Goal: Task Accomplishment & Management: Manage account settings

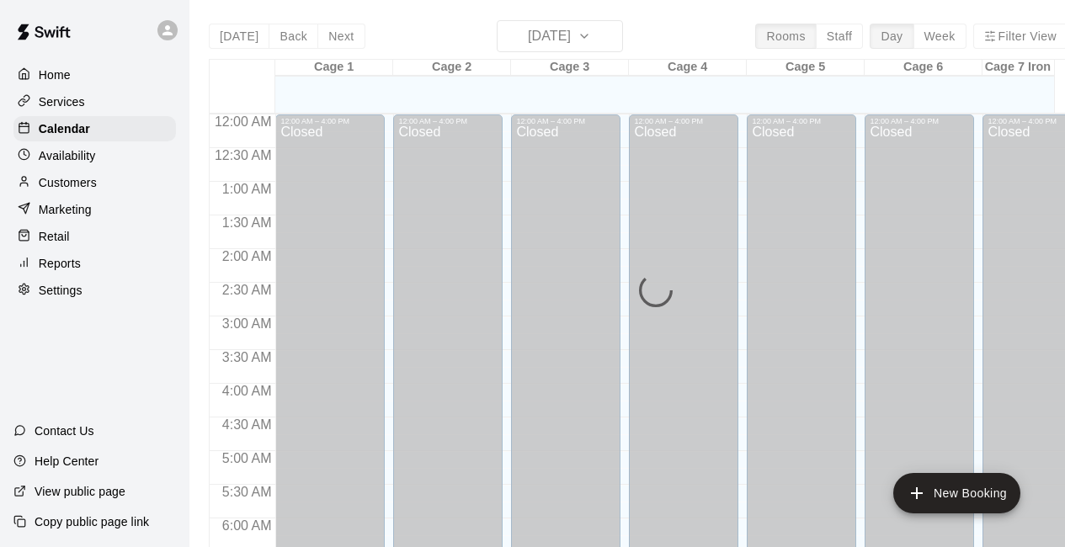
scroll to position [0, 19]
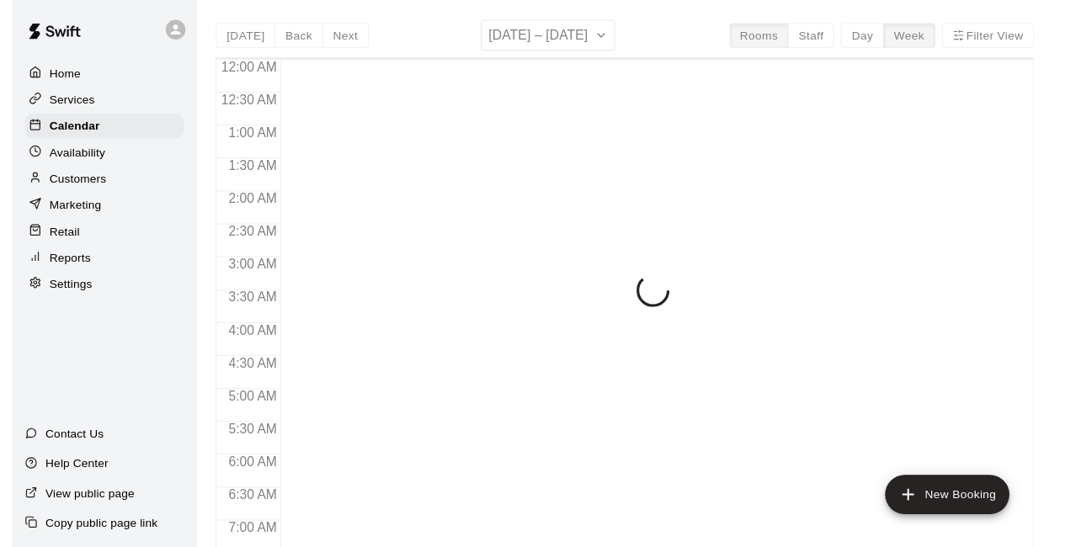
scroll to position [1098, 0]
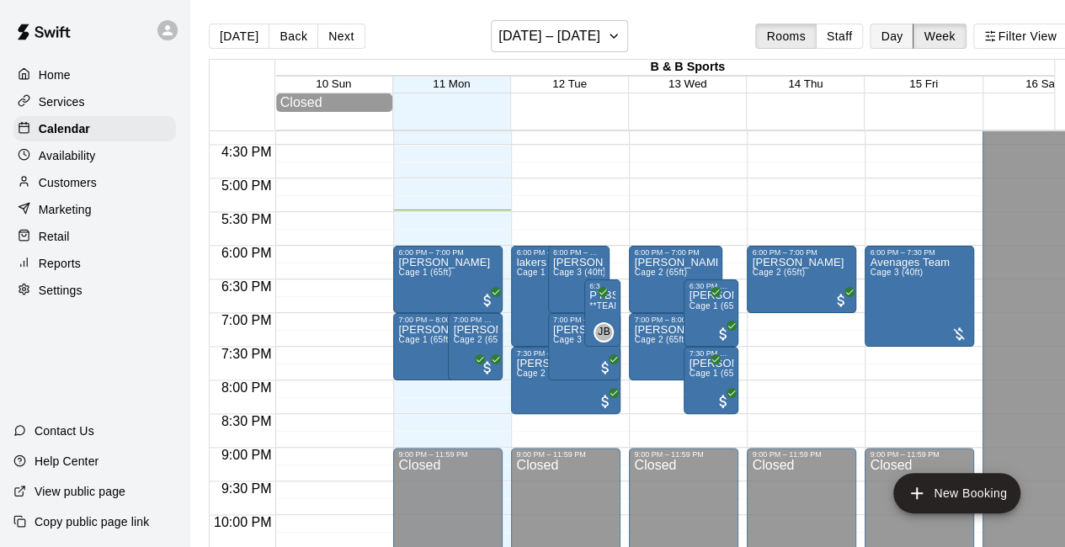
click at [913, 35] on button "Day" at bounding box center [892, 36] width 44 height 25
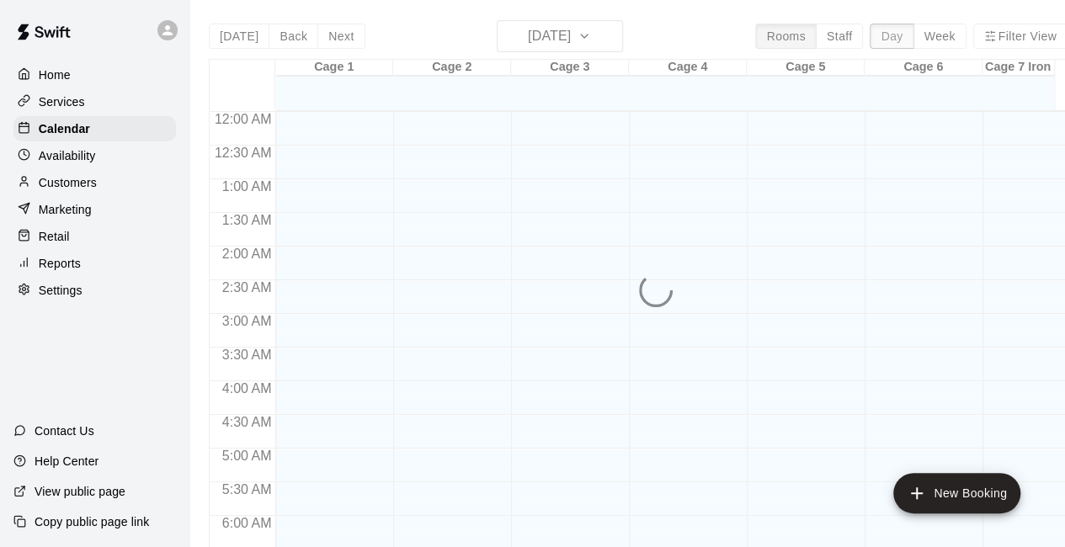
scroll to position [1162, 0]
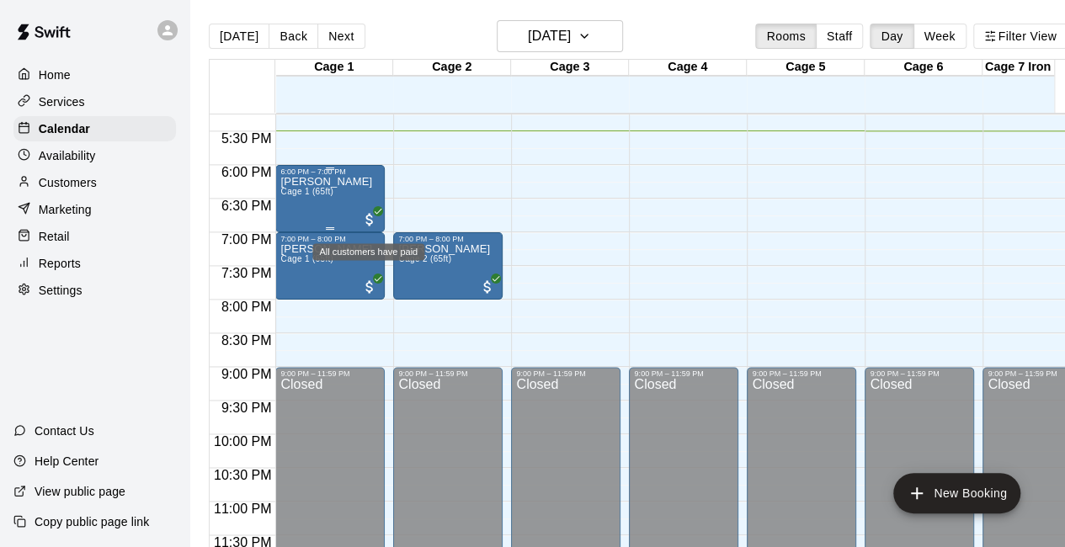
click at [370, 223] on span "All customers have paid" at bounding box center [369, 219] width 17 height 17
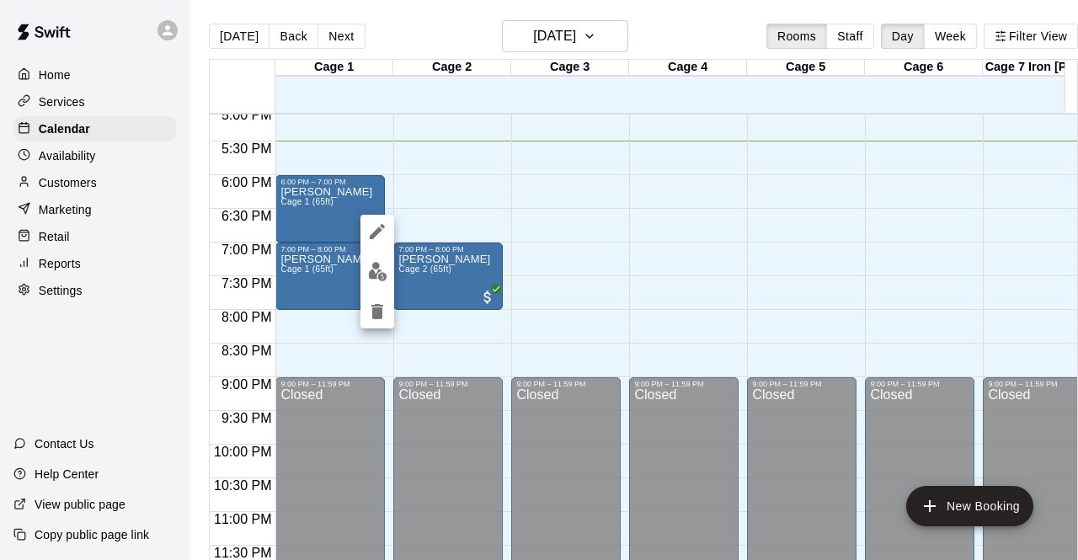
click at [616, 292] on div at bounding box center [539, 280] width 1078 height 560
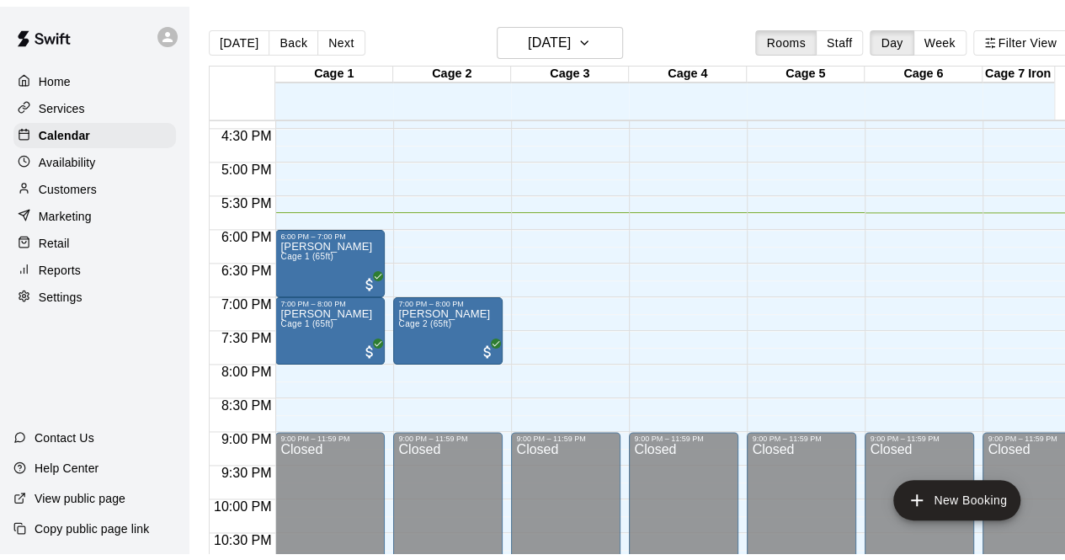
scroll to position [1103, 0]
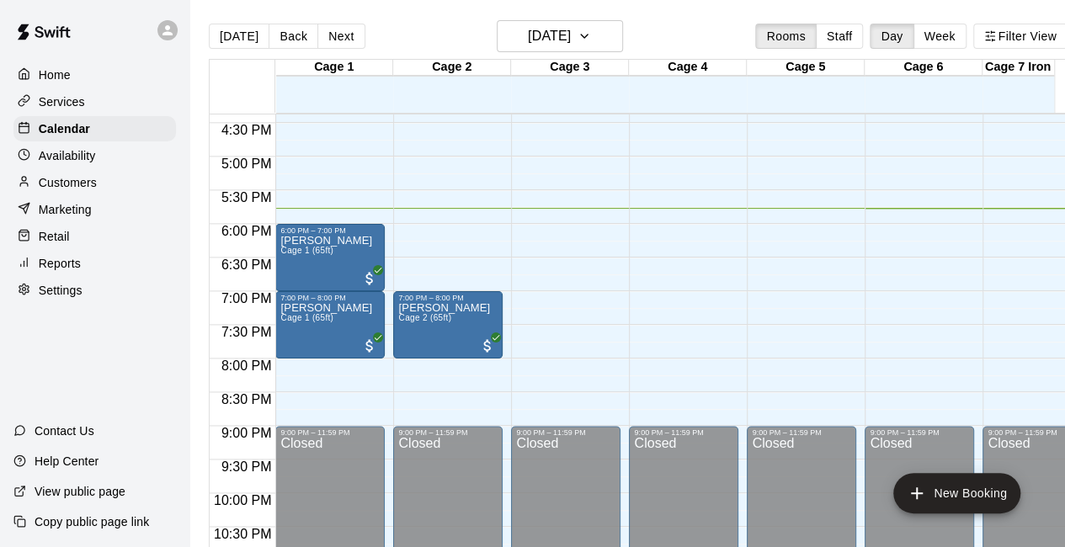
click at [67, 191] on p "Customers" at bounding box center [68, 182] width 58 height 17
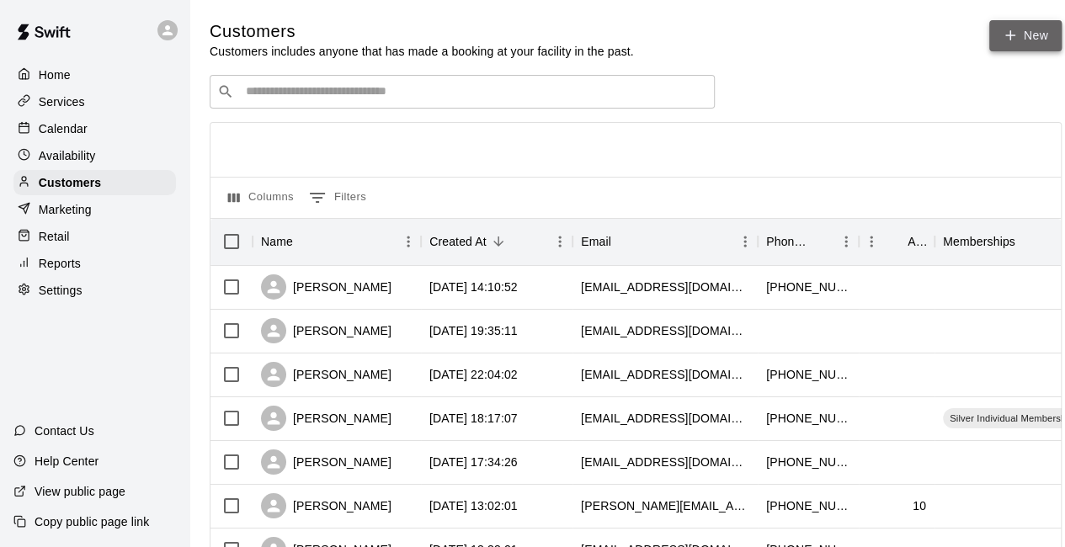
click at [1033, 33] on link "New" at bounding box center [1026, 35] width 72 height 31
select select "**"
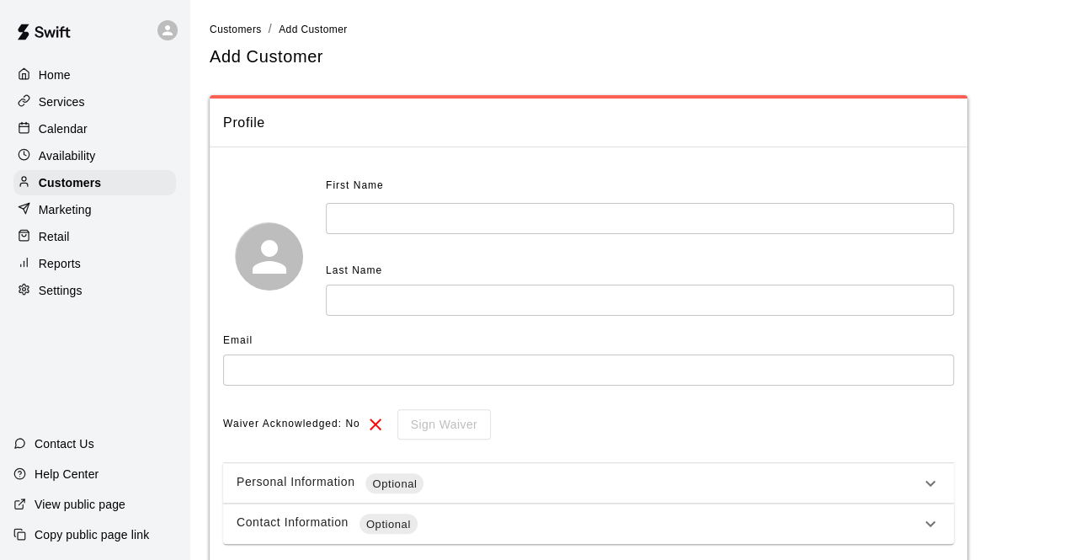
click at [414, 225] on input "text" at bounding box center [640, 218] width 628 height 31
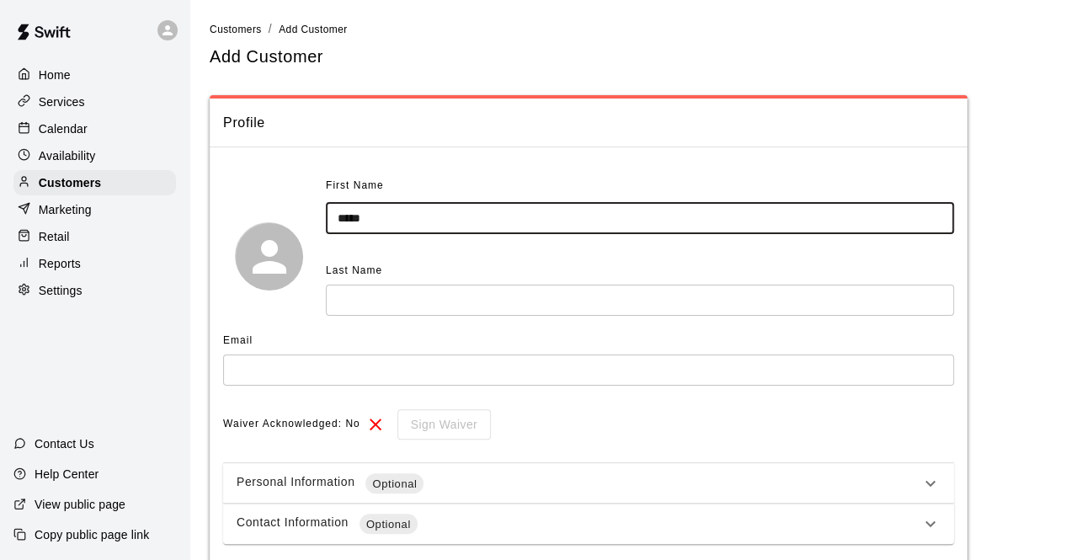
type input "****"
click at [369, 375] on input "text" at bounding box center [588, 370] width 731 height 31
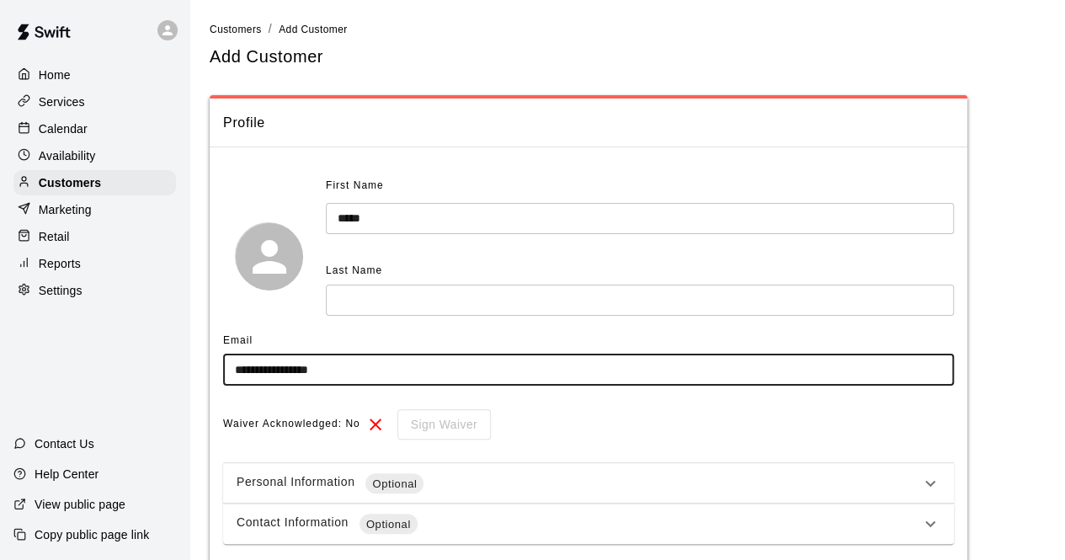
type input "**********"
click at [392, 307] on input "text" at bounding box center [640, 300] width 628 height 31
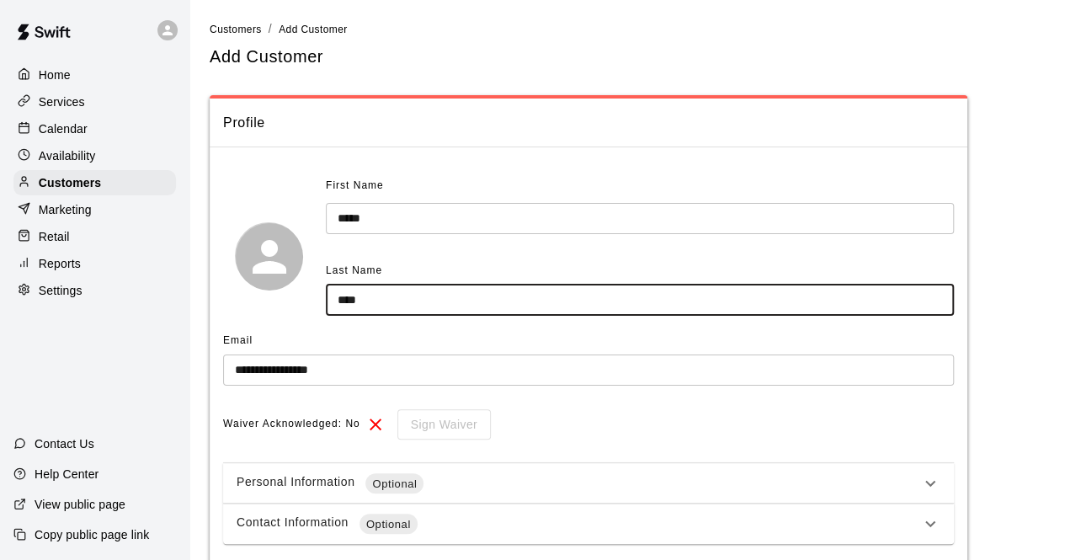
scroll to position [83, 0]
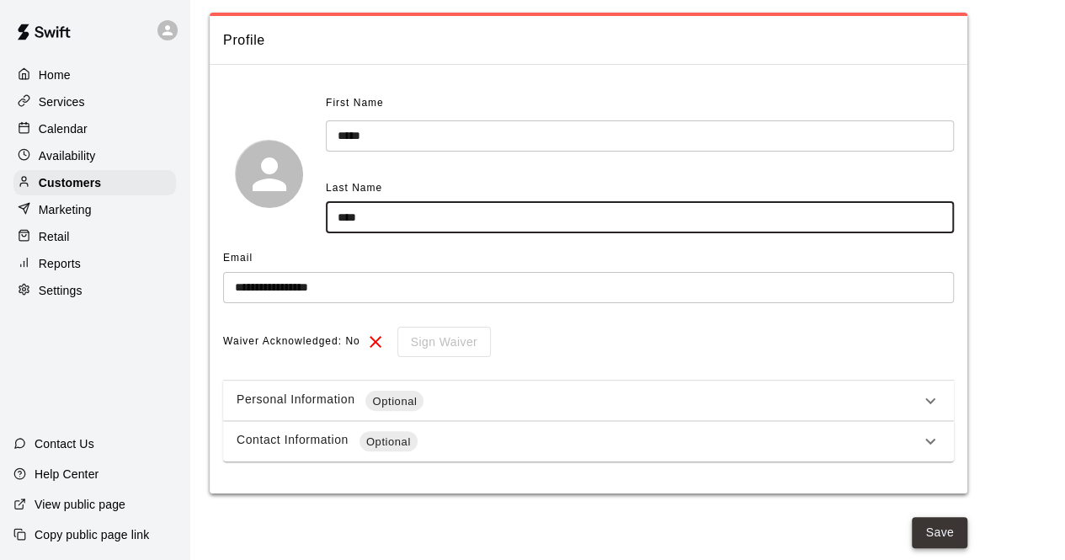
type input "****"
click at [932, 540] on button "Save" at bounding box center [940, 532] width 56 height 31
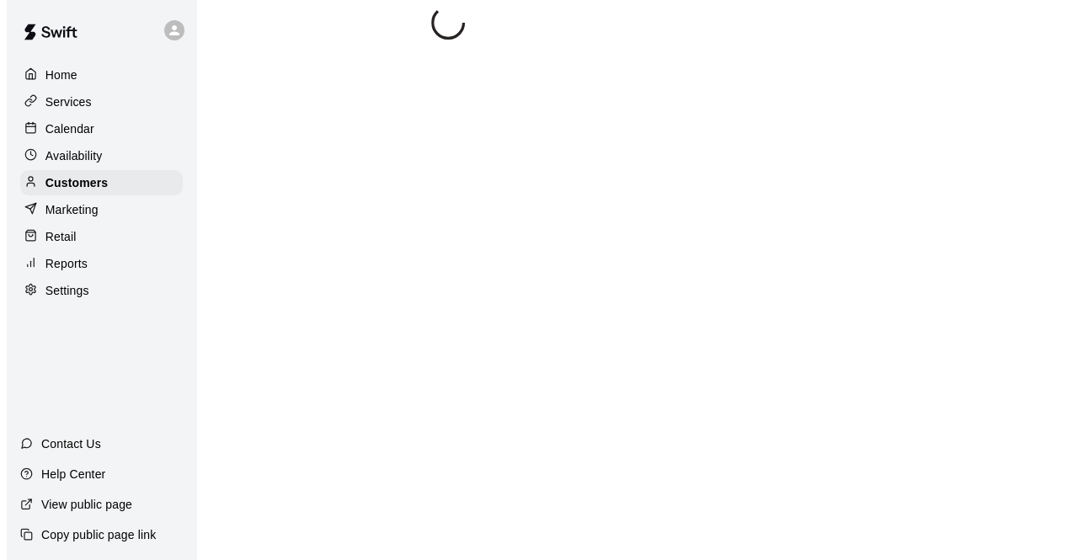
scroll to position [0, 0]
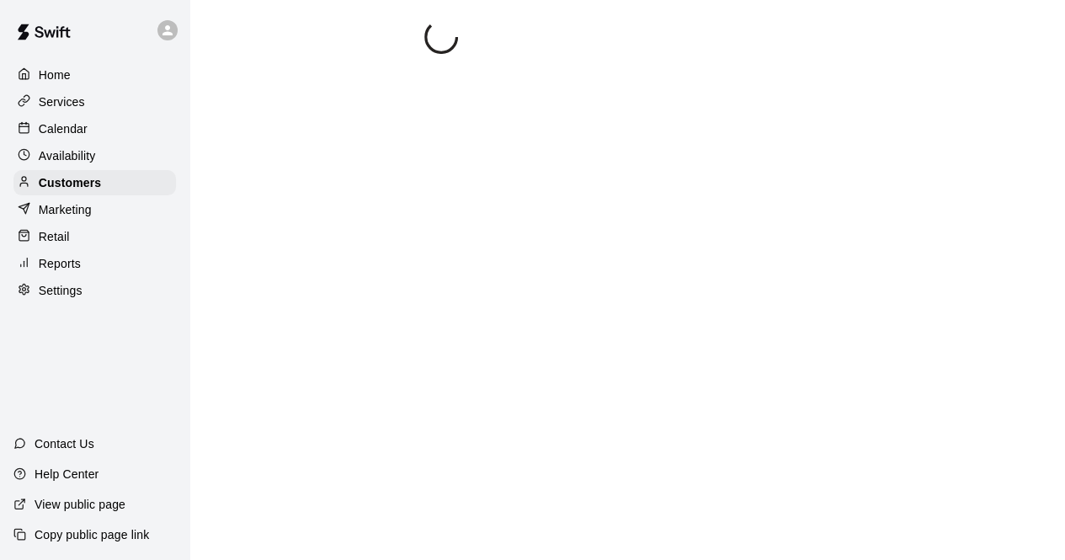
click at [932, 540] on main at bounding box center [627, 293] width 835 height 547
select select "**"
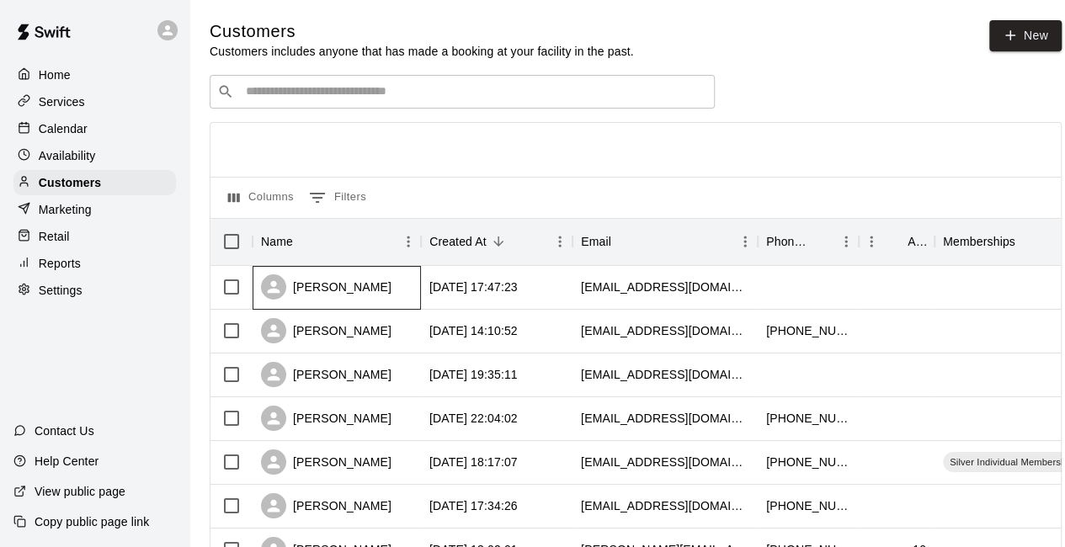
click at [376, 291] on div "[PERSON_NAME]" at bounding box center [337, 288] width 168 height 44
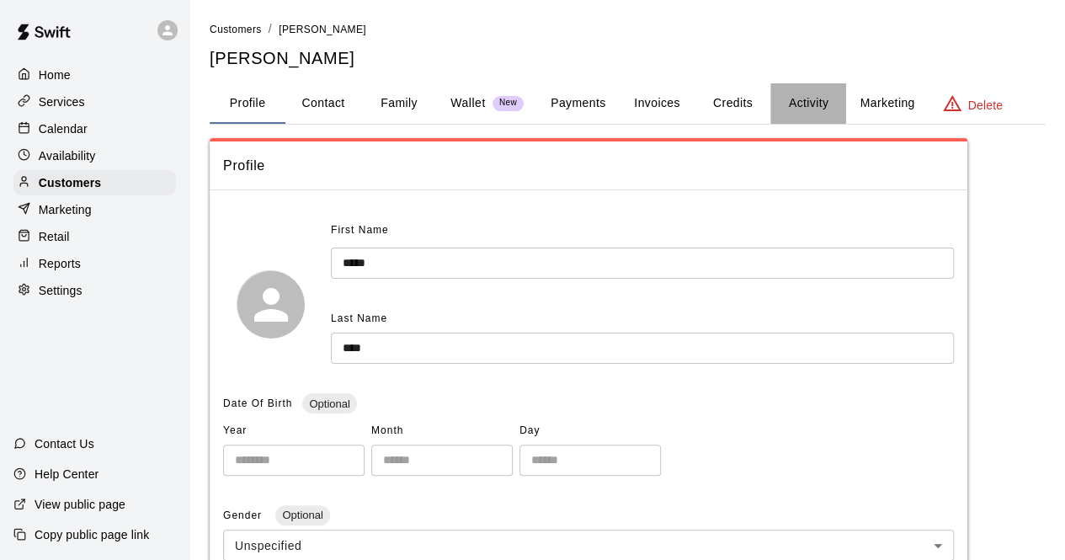
click at [824, 107] on button "Activity" at bounding box center [809, 103] width 76 height 40
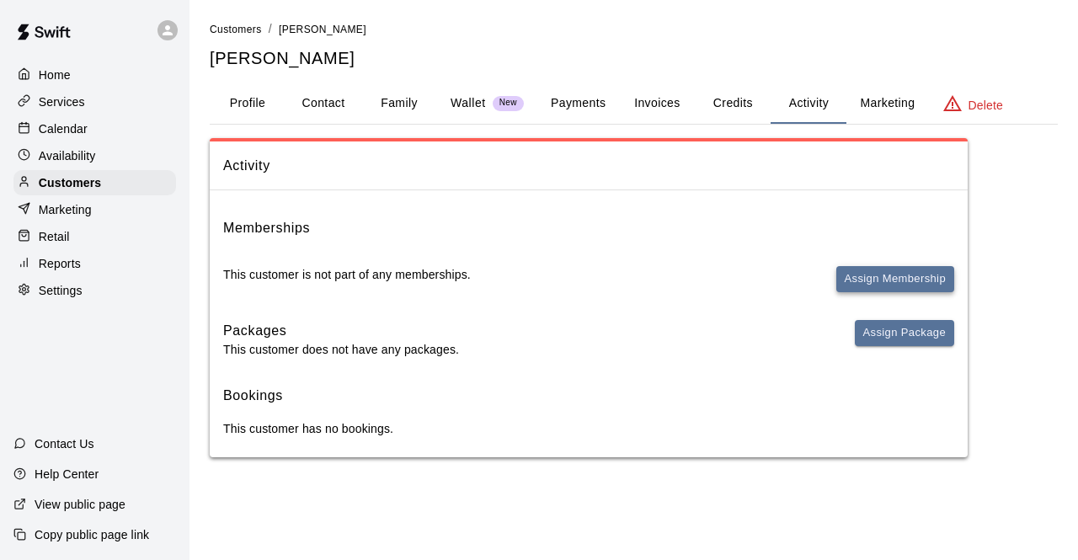
click at [870, 280] on button "Assign Membership" at bounding box center [895, 279] width 118 height 26
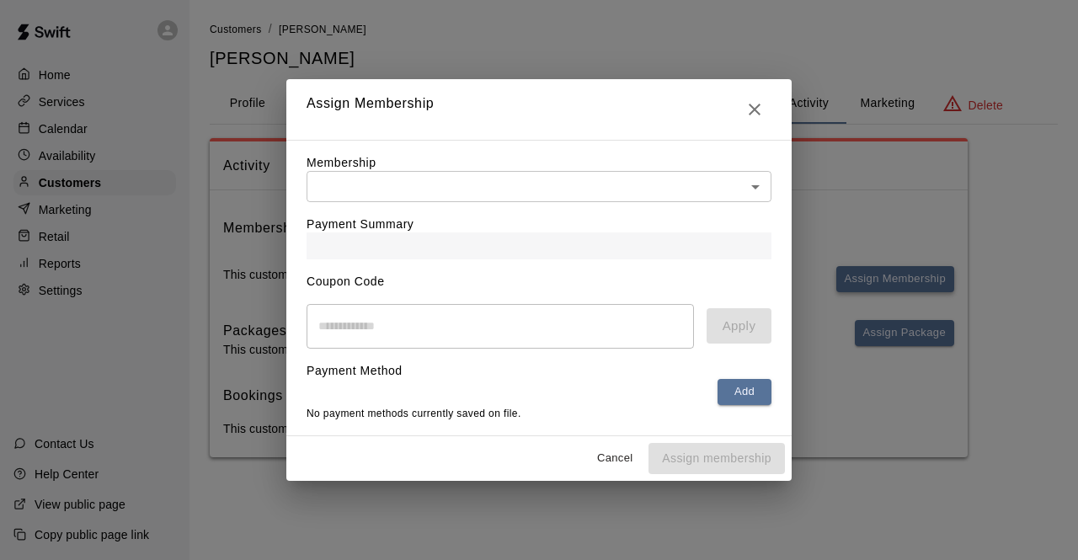
click at [870, 280] on div "Assign Membership Membership ​ ​ Payment Summary Coupon Code ​ Apply Payment Me…" at bounding box center [539, 280] width 1078 height 560
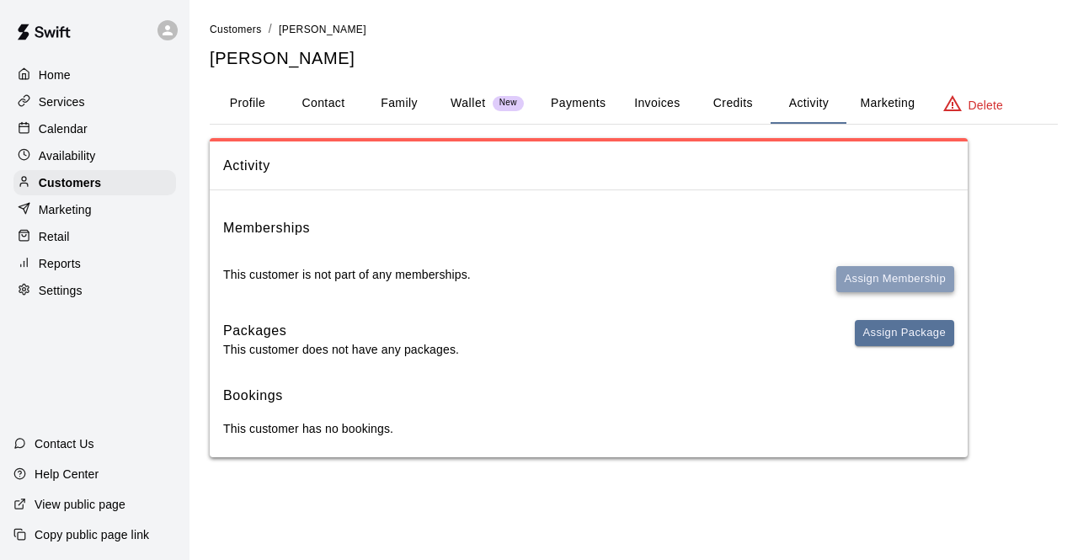
click at [887, 277] on button "Assign Membership" at bounding box center [895, 279] width 118 height 26
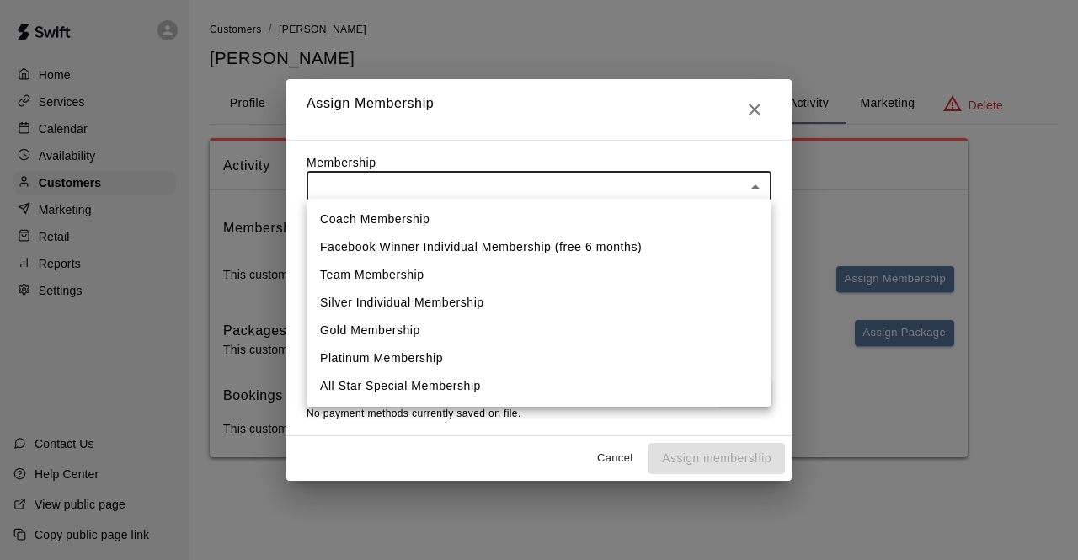
click at [477, 183] on body "Home Services Calendar Availability Customers Marketing Retail Reports Settings…" at bounding box center [539, 245] width 1078 height 491
click at [386, 296] on li "Silver Individual Membership" at bounding box center [539, 303] width 465 height 28
type input "**********"
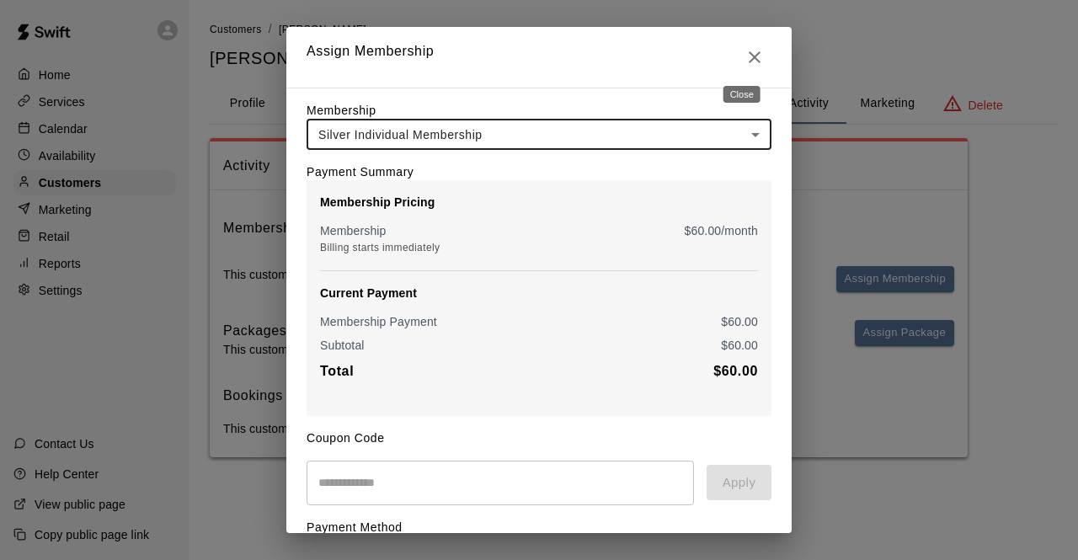
click at [746, 55] on icon "Close" at bounding box center [755, 57] width 20 height 20
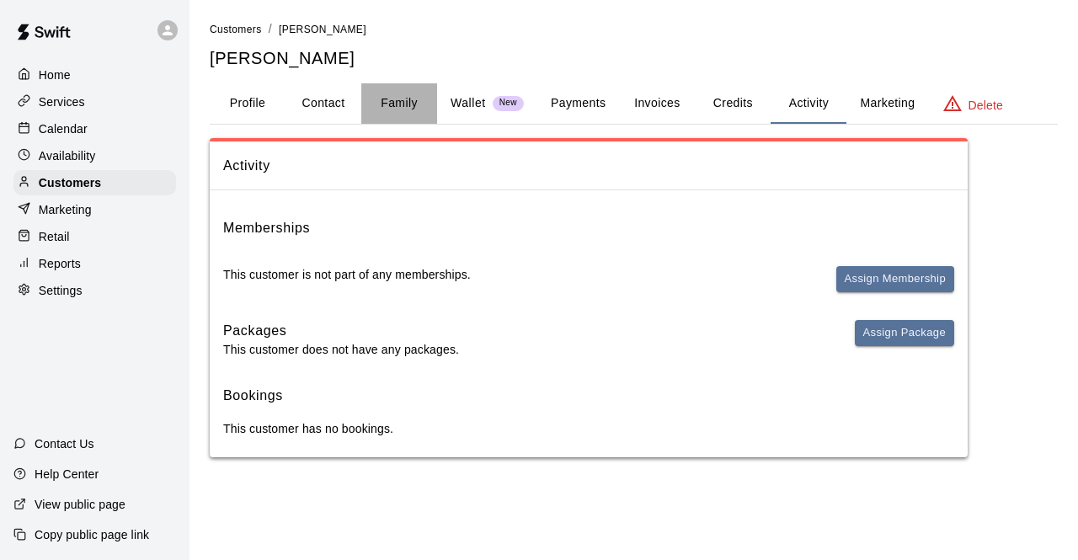
click at [403, 108] on button "Family" at bounding box center [399, 103] width 76 height 40
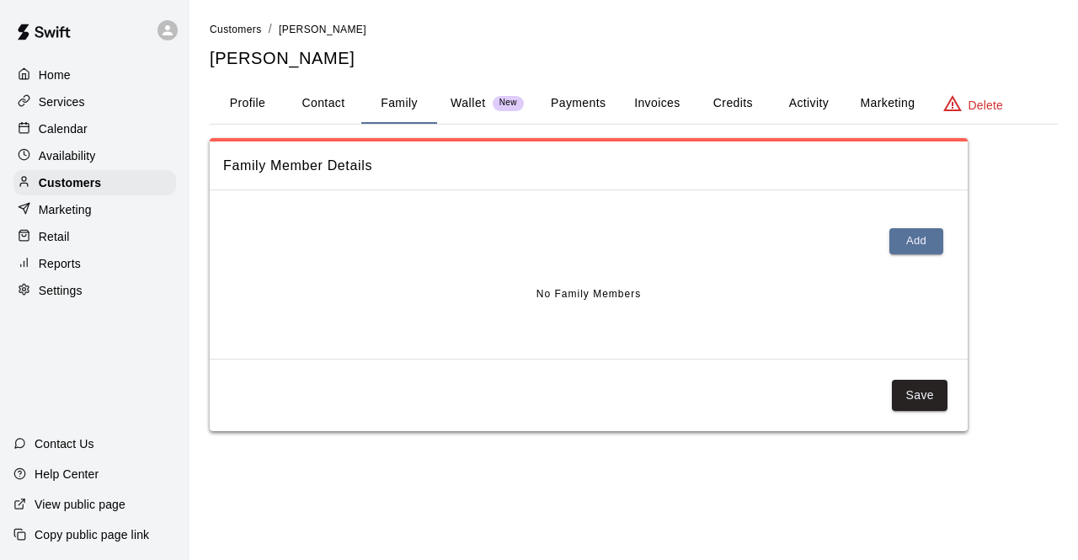
click at [403, 108] on button "Family" at bounding box center [399, 103] width 76 height 40
click at [468, 102] on p "Wallet" at bounding box center [468, 103] width 35 height 18
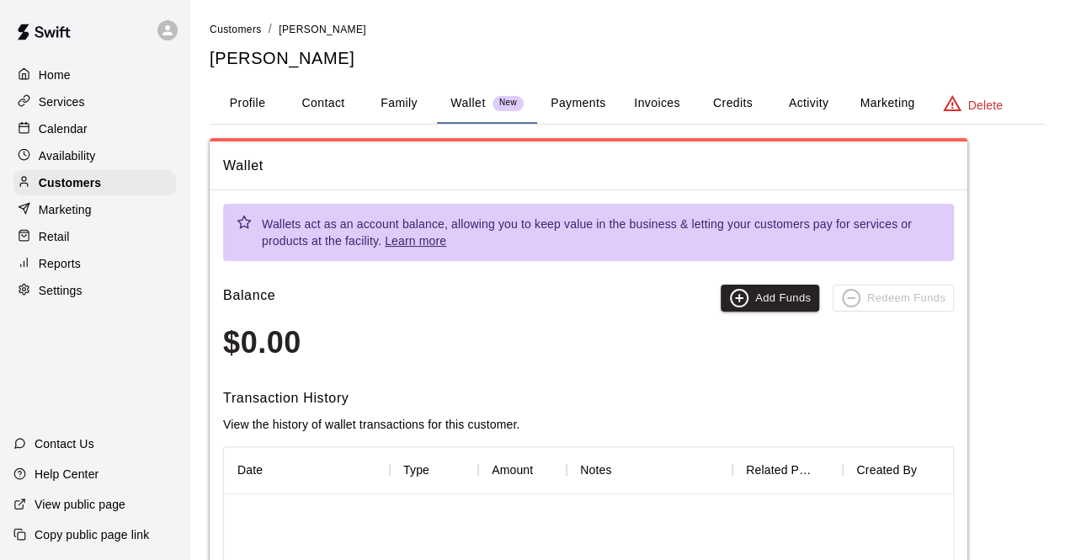
click at [569, 107] on button "Payments" at bounding box center [578, 103] width 82 height 40
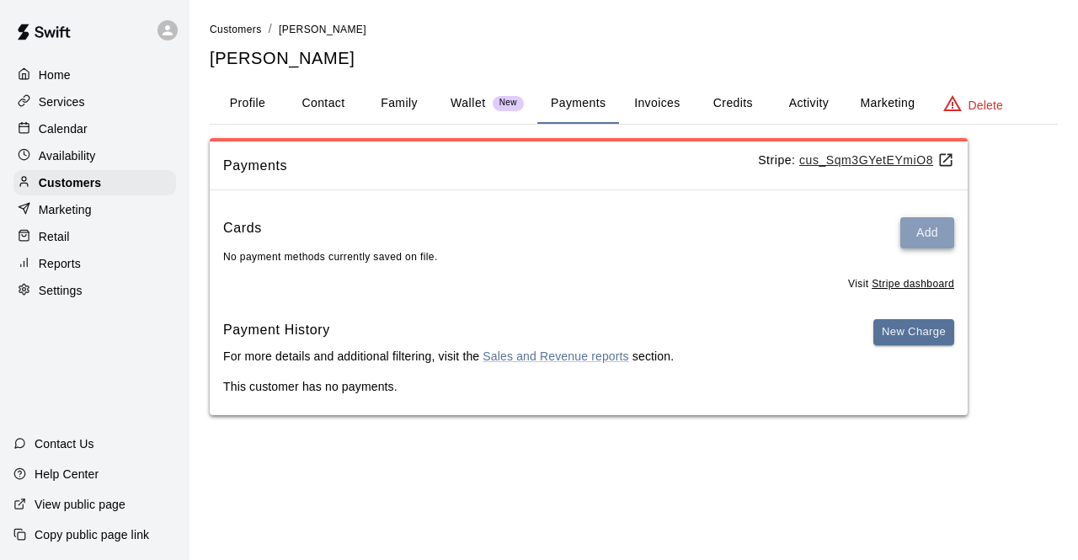
click at [926, 226] on button "Add" at bounding box center [927, 232] width 54 height 31
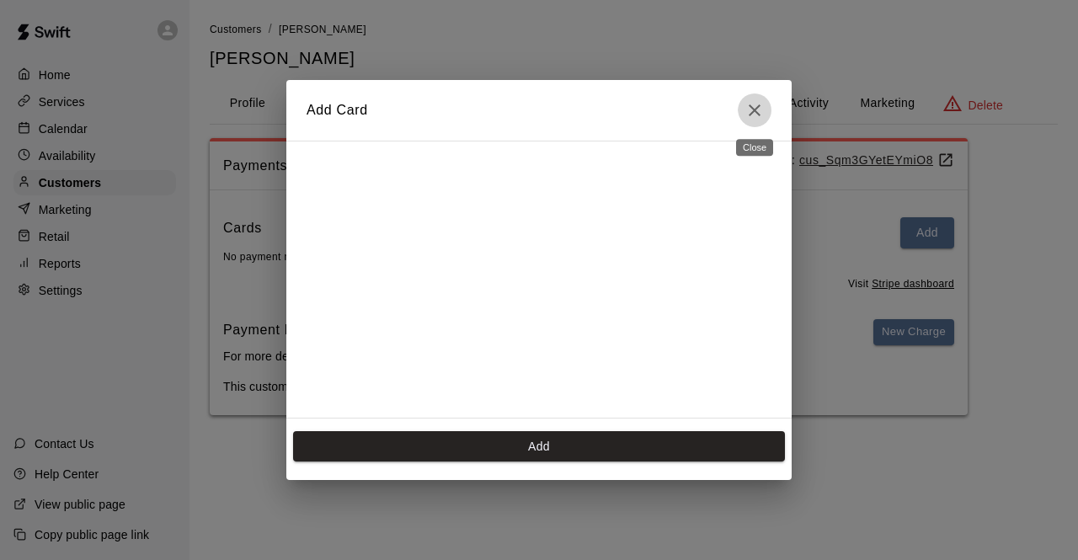
click at [756, 112] on icon "Close" at bounding box center [755, 110] width 12 height 12
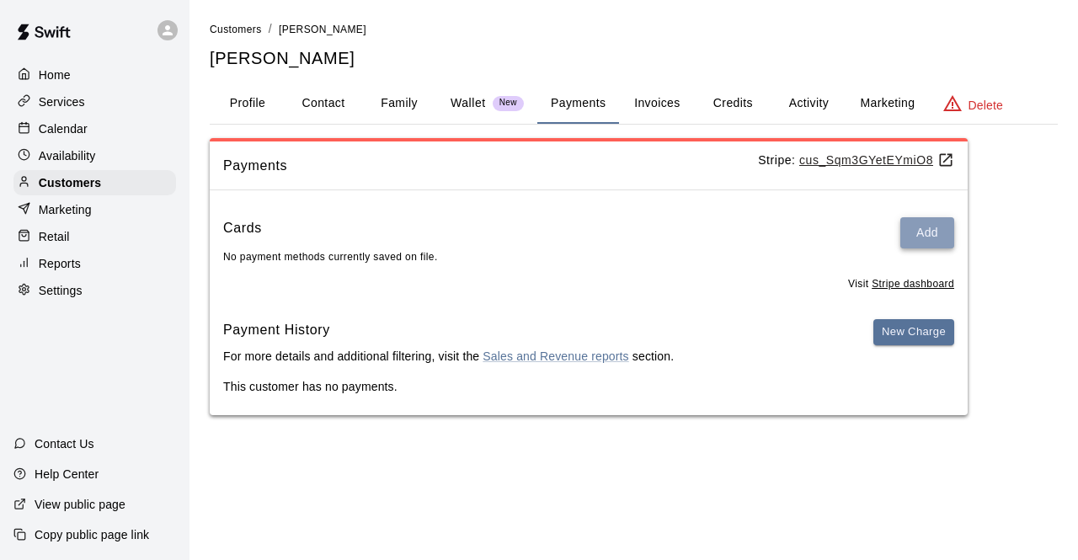
click at [926, 228] on button "Add" at bounding box center [927, 232] width 54 height 31
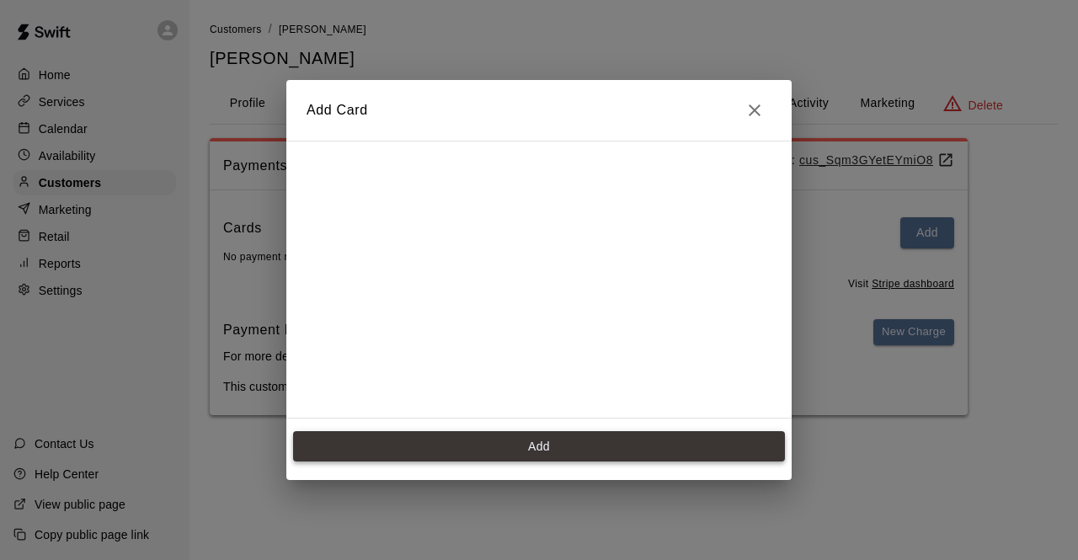
click at [478, 444] on button "Add" at bounding box center [539, 446] width 492 height 31
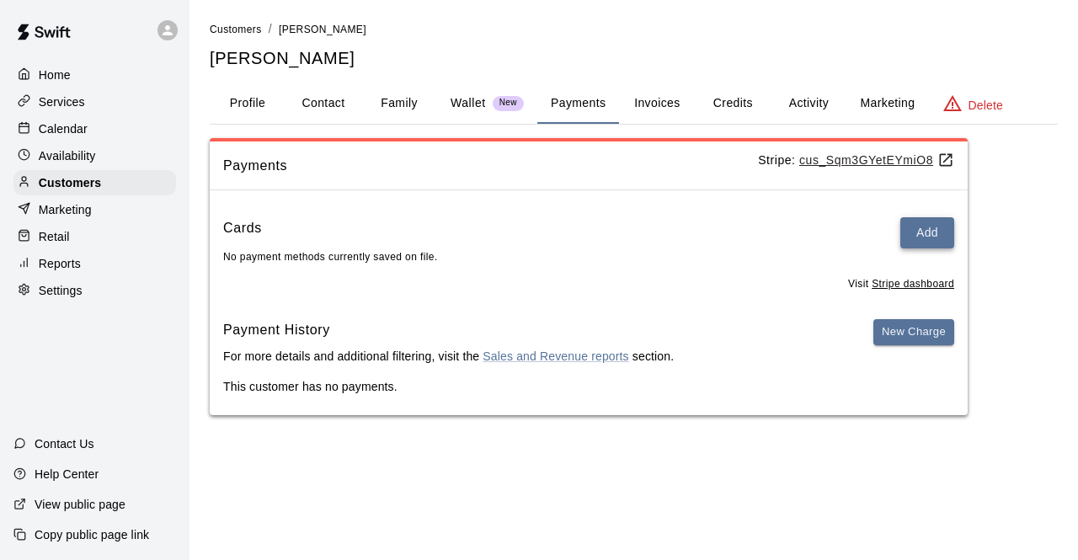
click at [923, 233] on button "Add" at bounding box center [927, 232] width 54 height 31
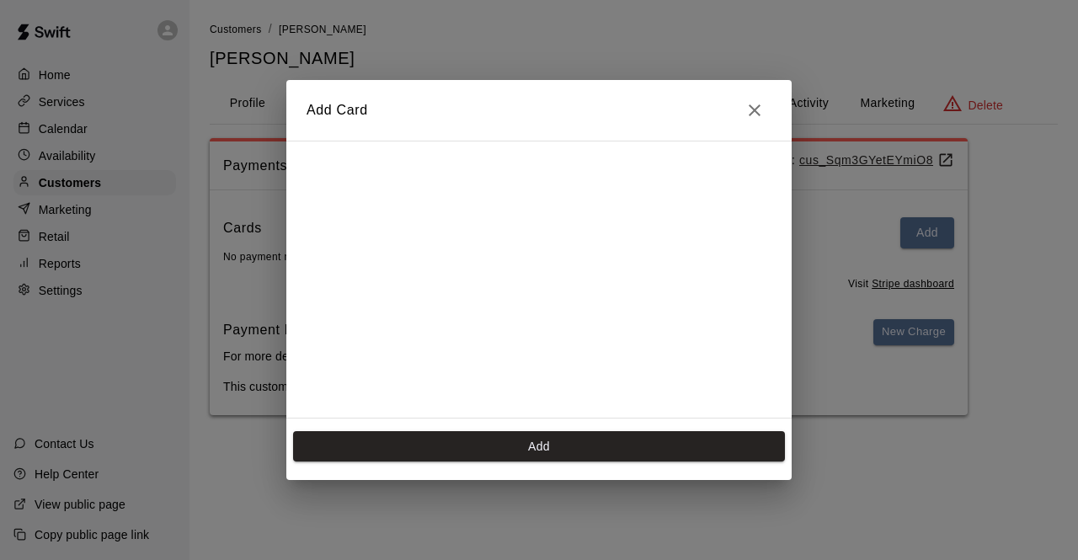
scroll to position [233, 0]
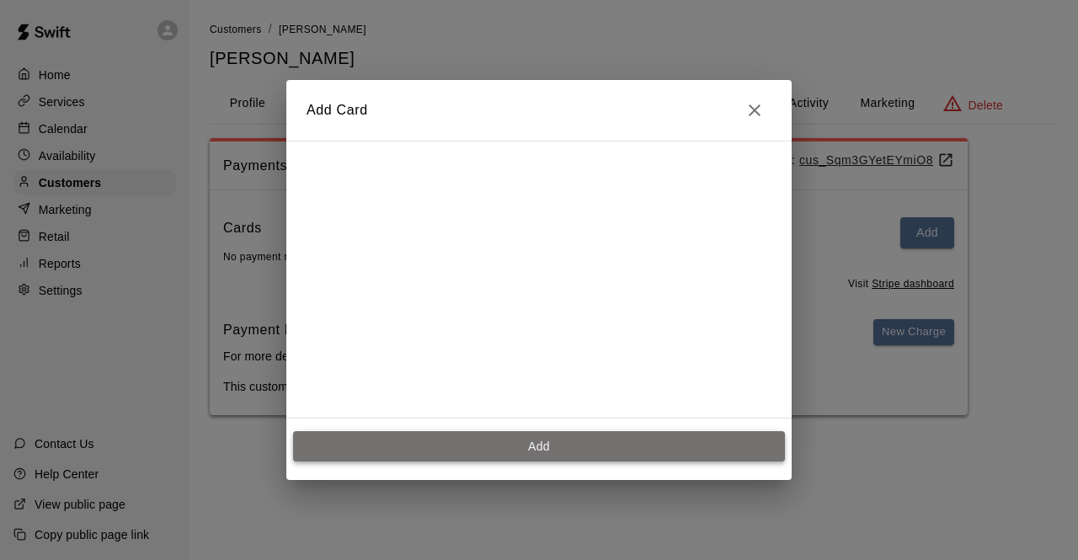
click at [478, 448] on button "Add" at bounding box center [539, 446] width 492 height 31
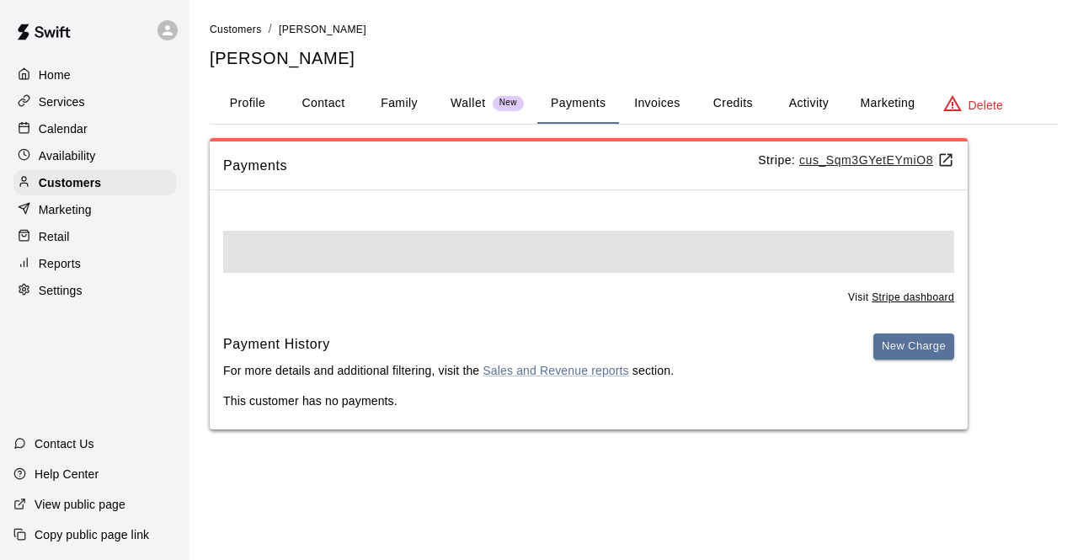
scroll to position [0, 0]
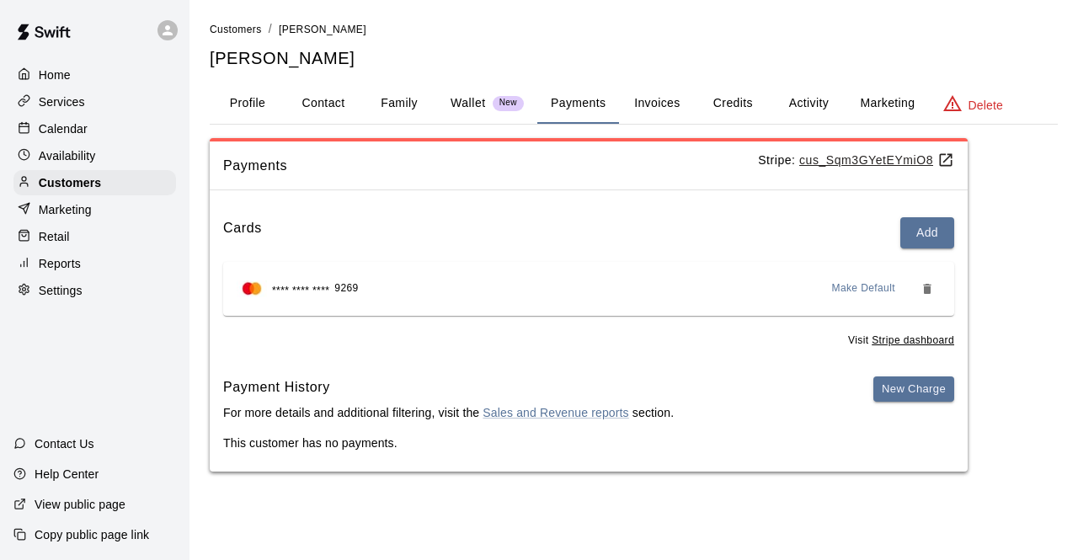
click at [790, 99] on button "Activity" at bounding box center [809, 103] width 76 height 40
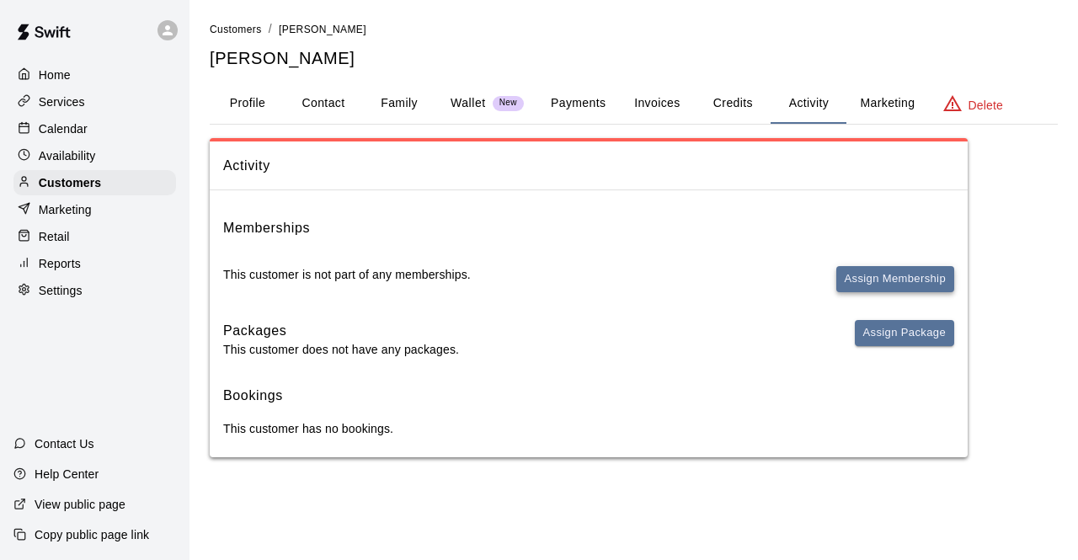
click at [888, 275] on button "Assign Membership" at bounding box center [895, 279] width 118 height 26
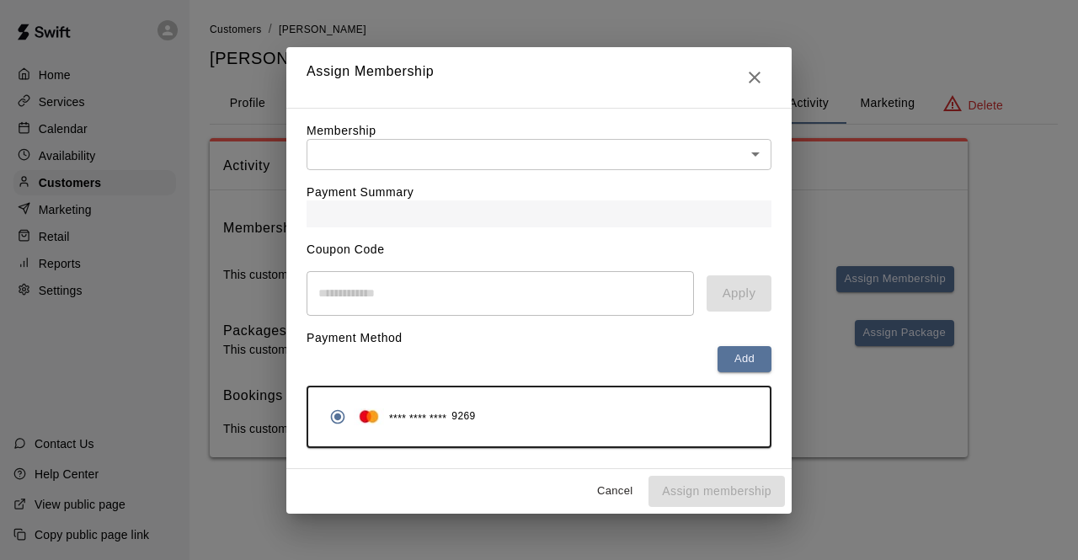
click at [492, 151] on body "Home Services Calendar Availability Customers Marketing Retail Reports Settings…" at bounding box center [539, 245] width 1078 height 491
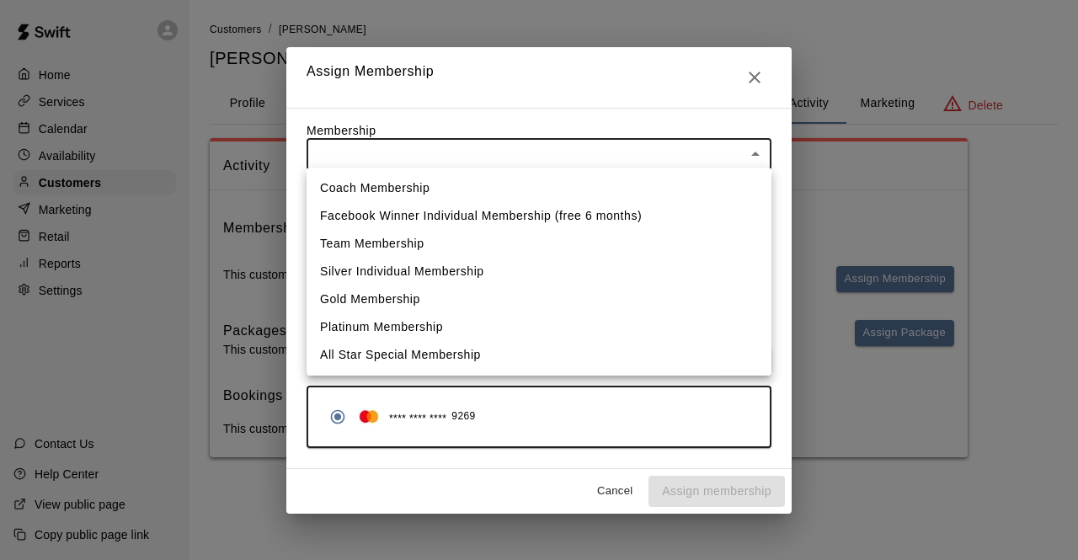
click at [430, 269] on li "Silver Individual Membership" at bounding box center [539, 272] width 465 height 28
type input "**********"
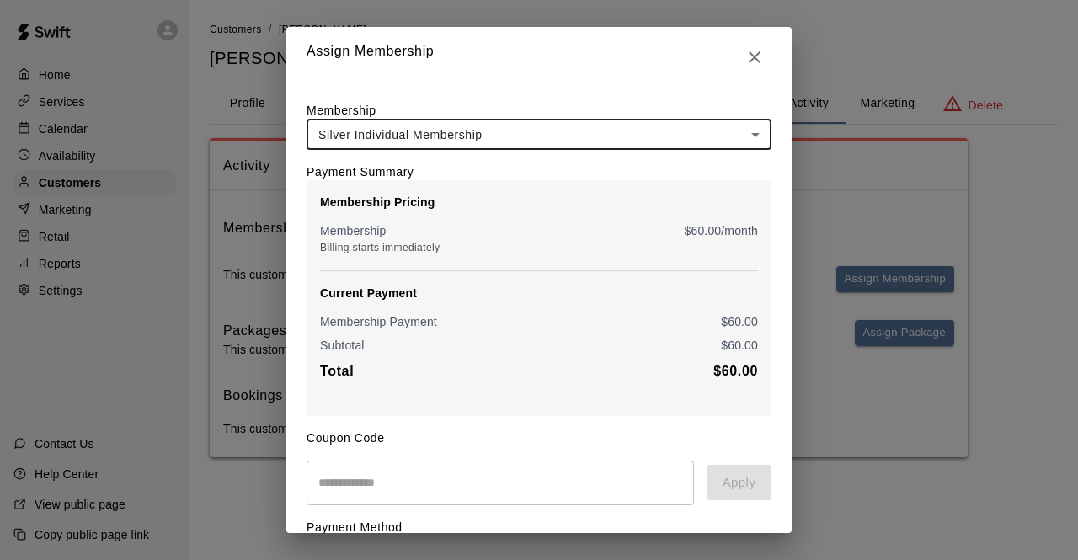
scroll to position [177, 0]
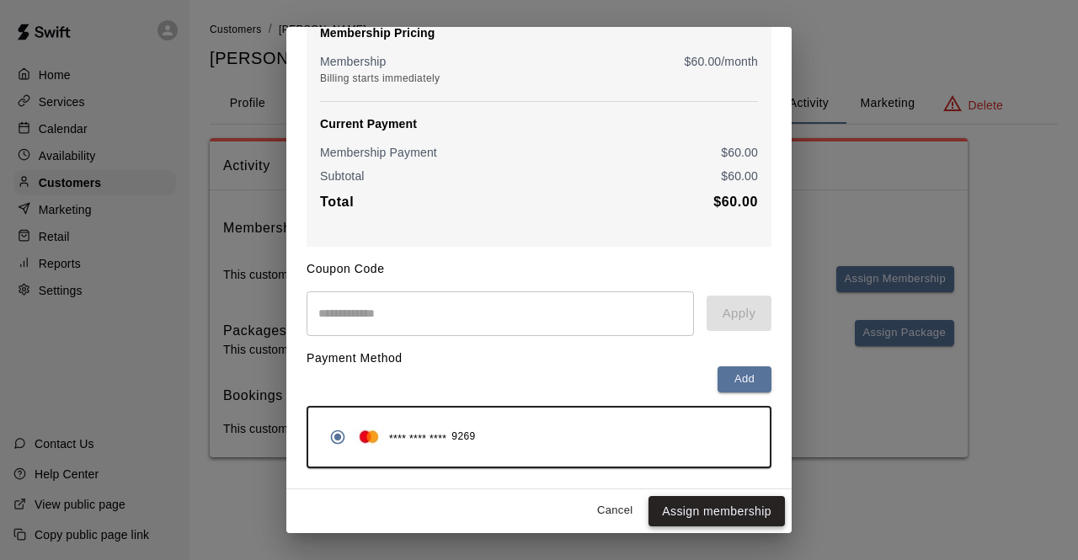
click at [696, 500] on button "Assign membership" at bounding box center [717, 511] width 136 height 31
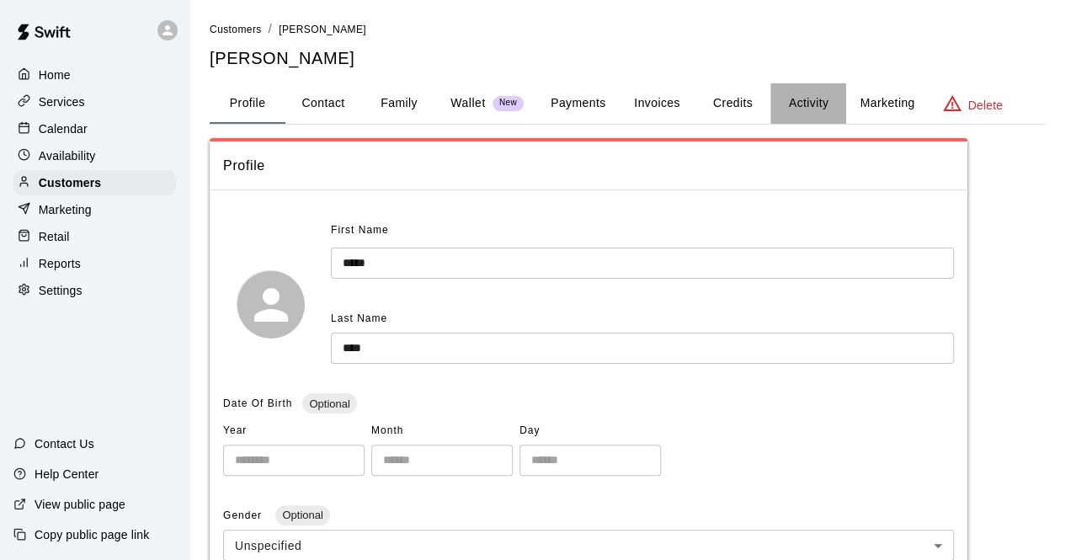
click at [811, 103] on button "Activity" at bounding box center [809, 103] width 76 height 40
